Goal: Task Accomplishment & Management: Manage account settings

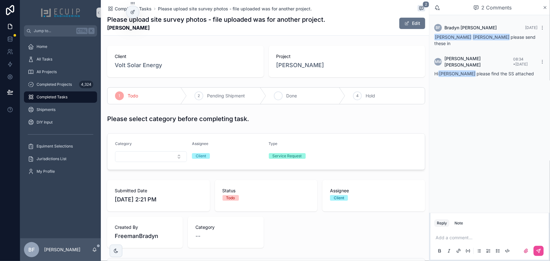
click at [274, 91] on div "3" at bounding box center [278, 95] width 9 height 9
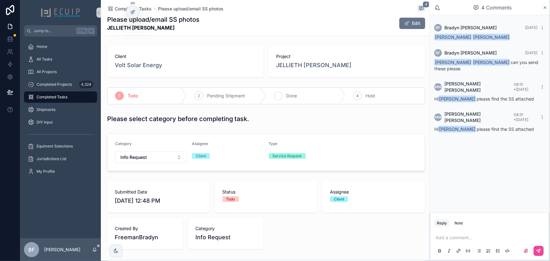
click at [290, 97] on span "Done" at bounding box center [291, 96] width 11 height 6
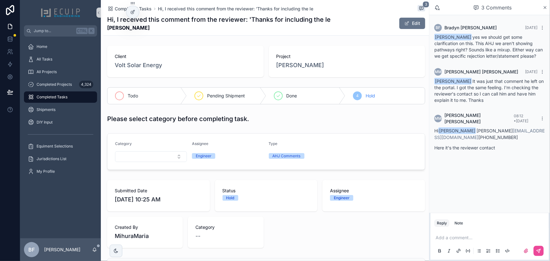
click at [129, 92] on div "Todo" at bounding box center [146, 96] width 79 height 16
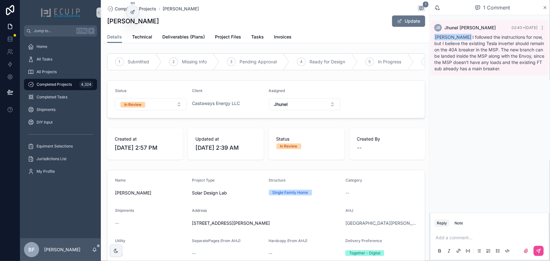
scroll to position [200, 0]
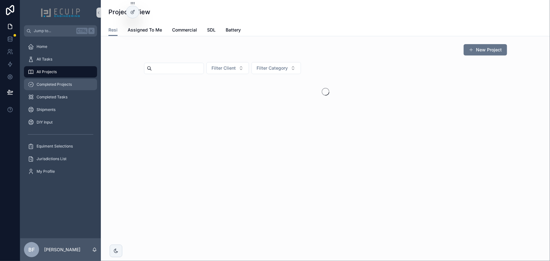
click at [50, 88] on div "Completed Projects" at bounding box center [61, 84] width 66 height 10
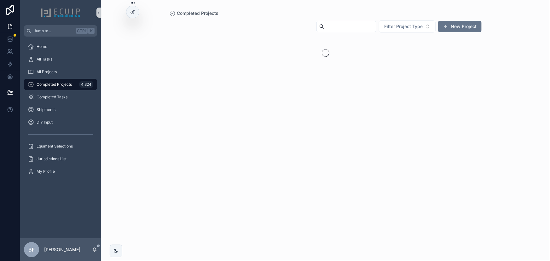
click at [347, 25] on input "scrollable content" at bounding box center [350, 26] width 52 height 9
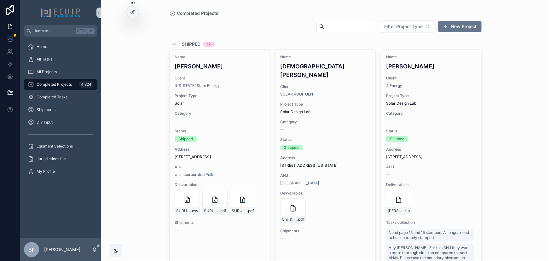
paste input "**********"
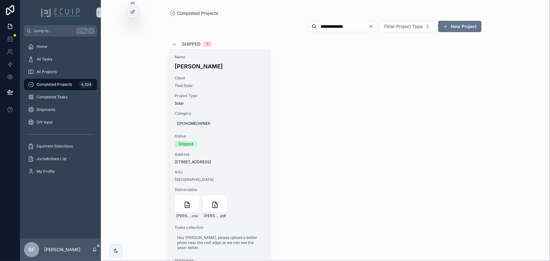
type input "**********"
click at [229, 58] on span "Name" at bounding box center [220, 57] width 90 height 5
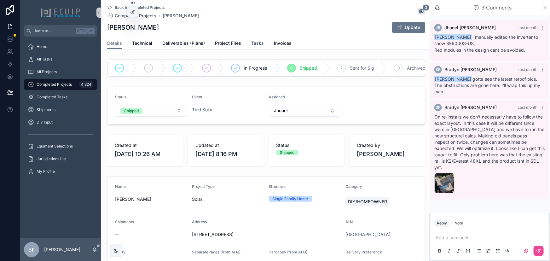
click at [262, 43] on span "Tasks" at bounding box center [257, 43] width 13 height 6
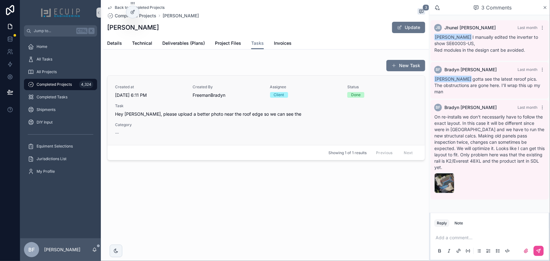
click at [296, 128] on div "Created at 8/11/2025 6:11 PM Created By FreemanBradyn Assignee Client Status Do…" at bounding box center [266, 110] width 302 height 52
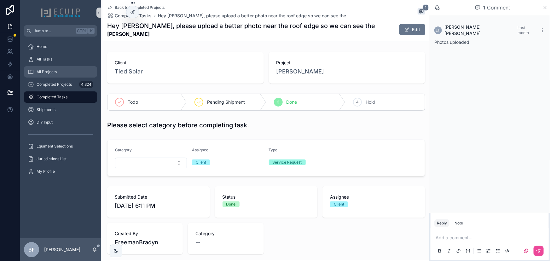
click at [57, 73] on div "All Projects" at bounding box center [61, 72] width 66 height 10
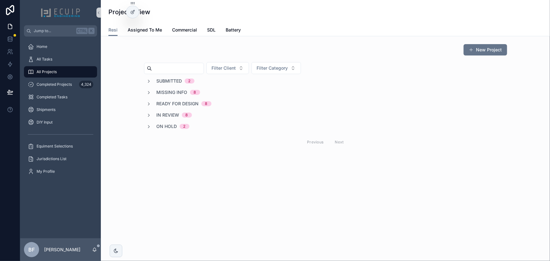
click at [168, 82] on span "Submitted" at bounding box center [170, 81] width 26 height 6
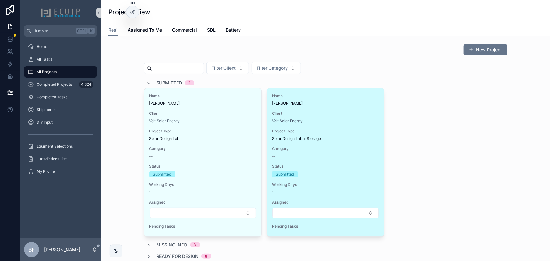
click at [339, 106] on div "Name BRYCE WIEDEMAN Client Volt Solar Energy Project Type Solar Design Lab + St…" at bounding box center [325, 162] width 117 height 148
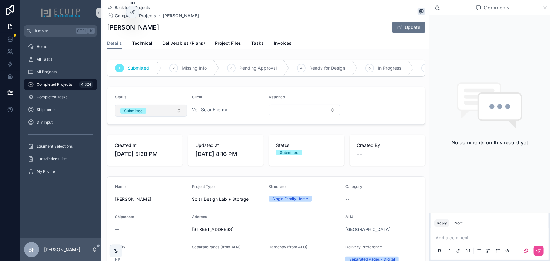
click at [162, 117] on button "Submitted" at bounding box center [151, 111] width 72 height 12
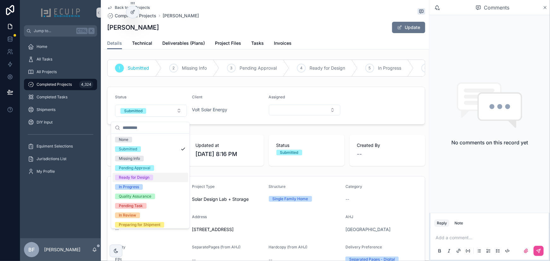
click at [137, 176] on div "Ready for Design" at bounding box center [134, 178] width 31 height 6
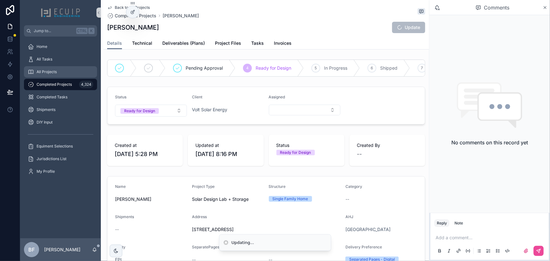
click at [59, 72] on div "All Projects" at bounding box center [61, 72] width 66 height 10
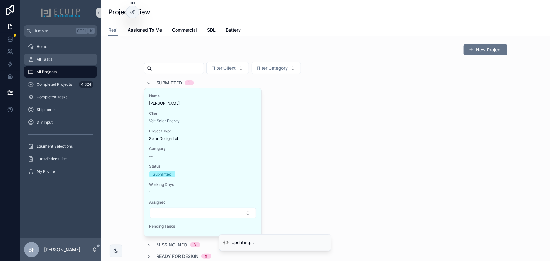
click at [73, 63] on div "All Tasks" at bounding box center [61, 59] width 66 height 10
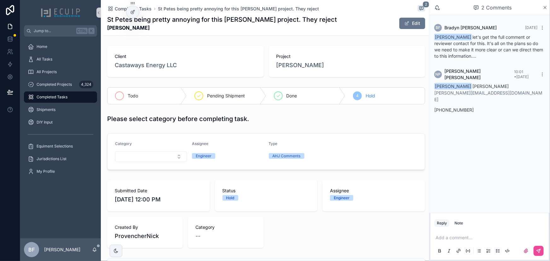
click at [133, 93] on span "Todo" at bounding box center [133, 96] width 10 height 6
click at [66, 60] on div "All Tasks" at bounding box center [61, 59] width 66 height 10
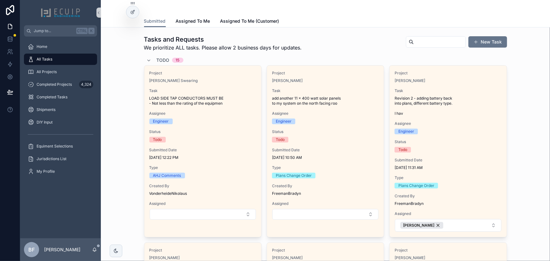
click at [157, 62] on span "Todo" at bounding box center [163, 60] width 13 height 6
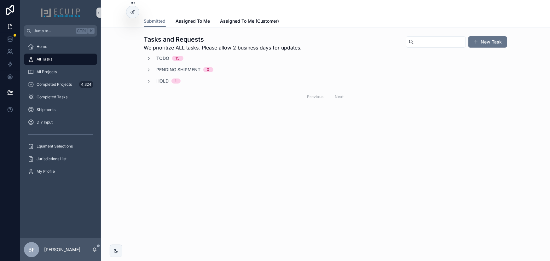
click at [167, 78] on span "Hold" at bounding box center [163, 81] width 12 height 6
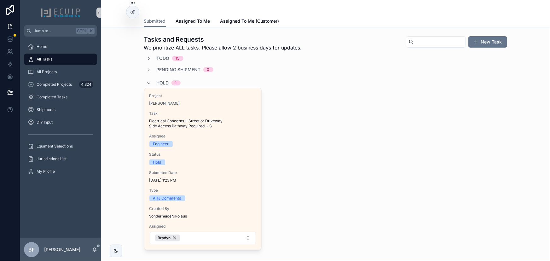
click at [152, 82] on div "Hold 1" at bounding box center [164, 83] width 34 height 10
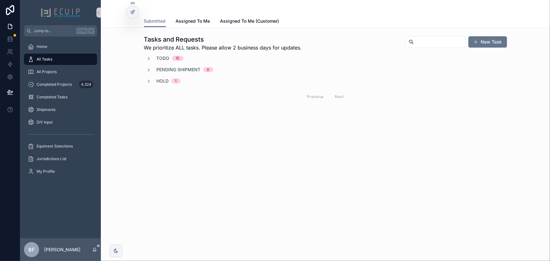
click at [153, 59] on div "Todo 15" at bounding box center [165, 58] width 37 height 6
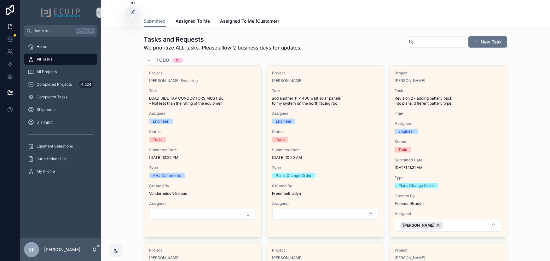
click at [153, 59] on div "Todo 15" at bounding box center [165, 60] width 37 height 10
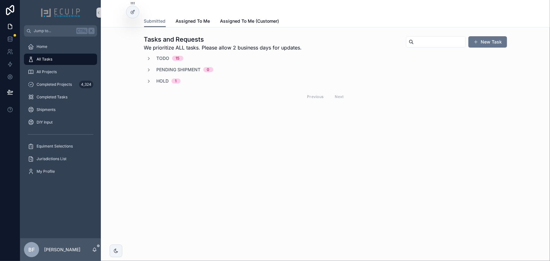
click at [170, 57] on div "Todo 15" at bounding box center [170, 58] width 27 height 6
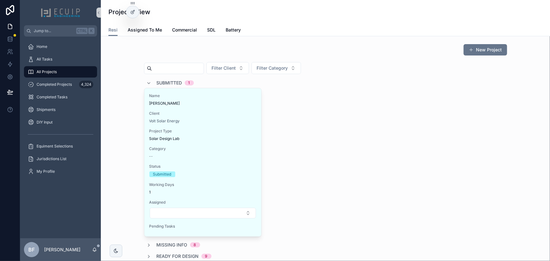
click at [173, 81] on span "Submitted" at bounding box center [170, 83] width 26 height 6
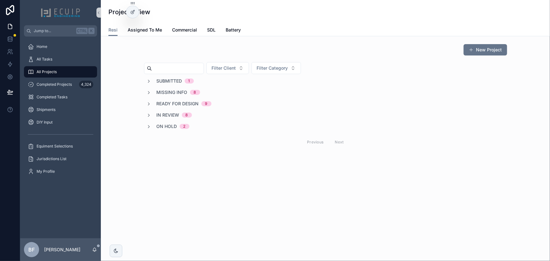
click at [170, 101] on span "Ready for Design" at bounding box center [178, 104] width 42 height 6
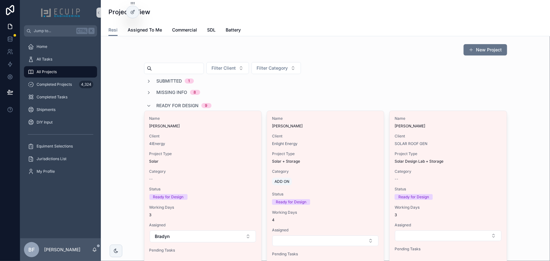
click at [163, 104] on span "Ready for Design" at bounding box center [178, 105] width 42 height 6
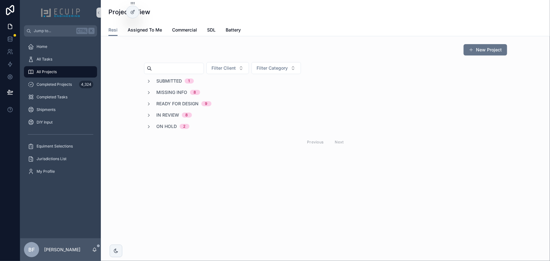
click at [174, 112] on span "In Review" at bounding box center [168, 115] width 23 height 6
